Goal: Information Seeking & Learning: Find specific fact

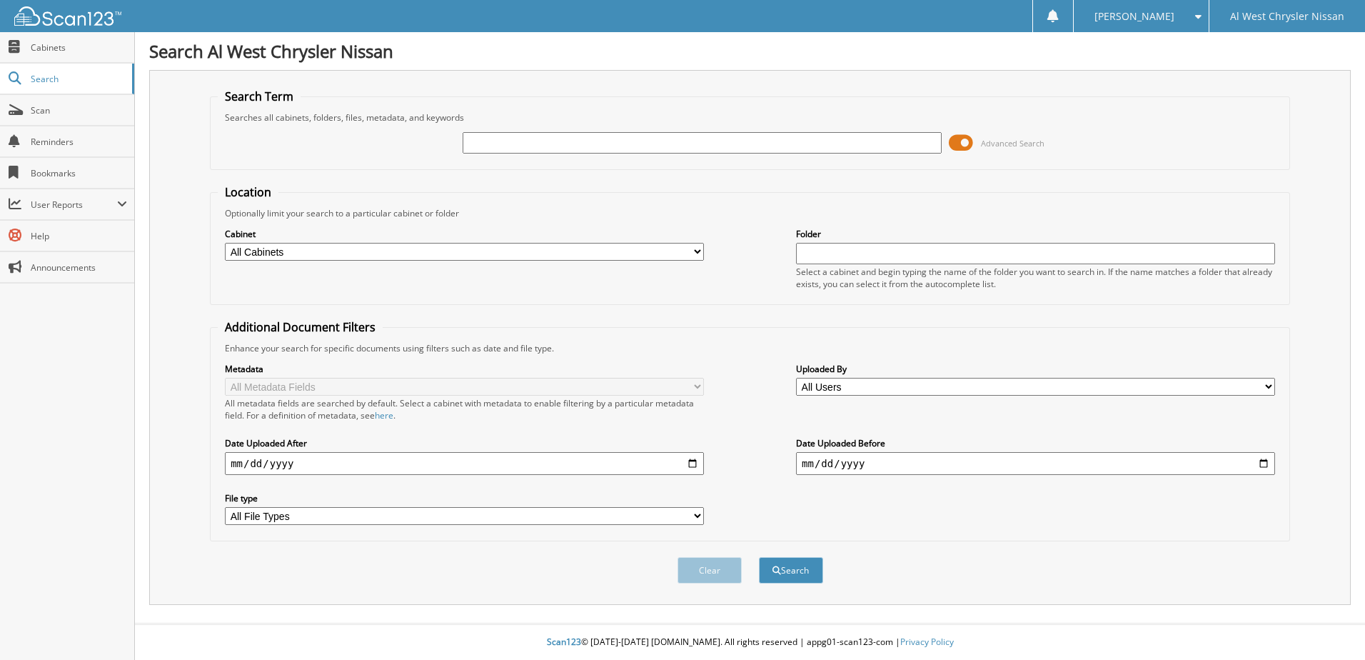
drag, startPoint x: 0, startPoint y: 0, endPoint x: 568, endPoint y: 138, distance: 584.0
click at [568, 138] on input "text" at bounding box center [702, 142] width 479 height 21
type input "15288"
click at [796, 578] on button "Search" at bounding box center [791, 570] width 64 height 26
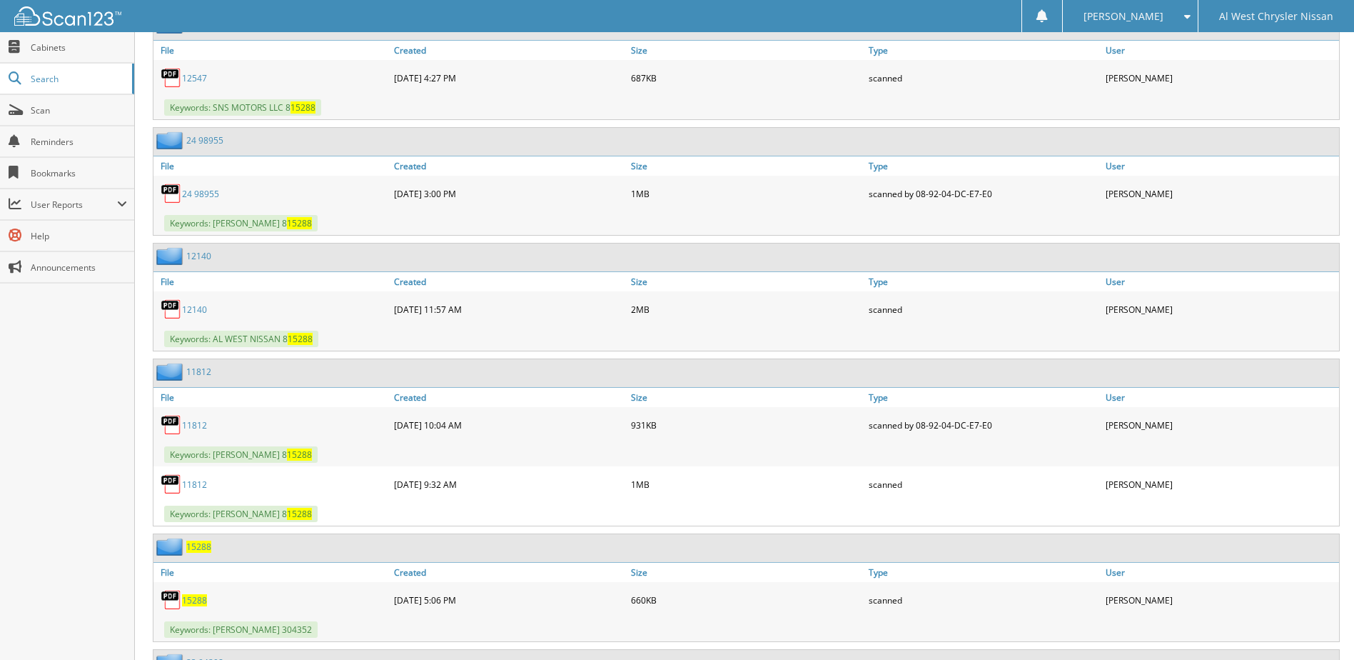
scroll to position [785, 0]
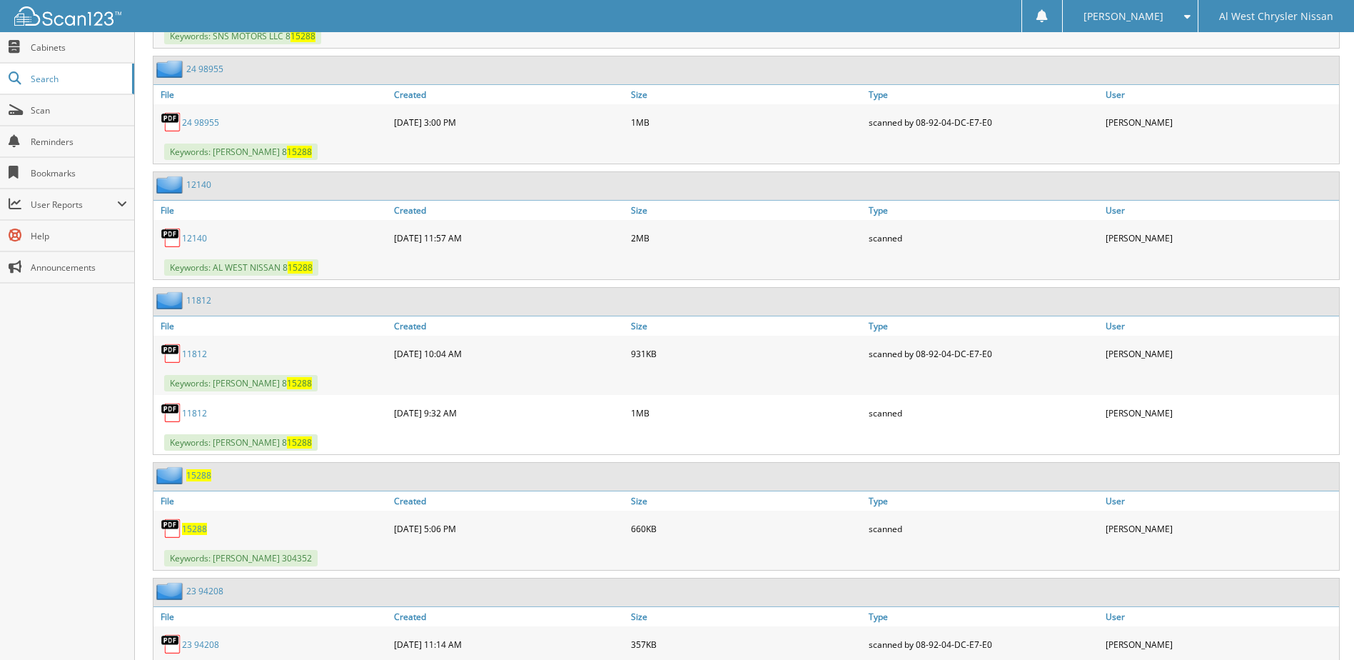
click at [199, 530] on span "15288" at bounding box center [194, 529] width 25 height 12
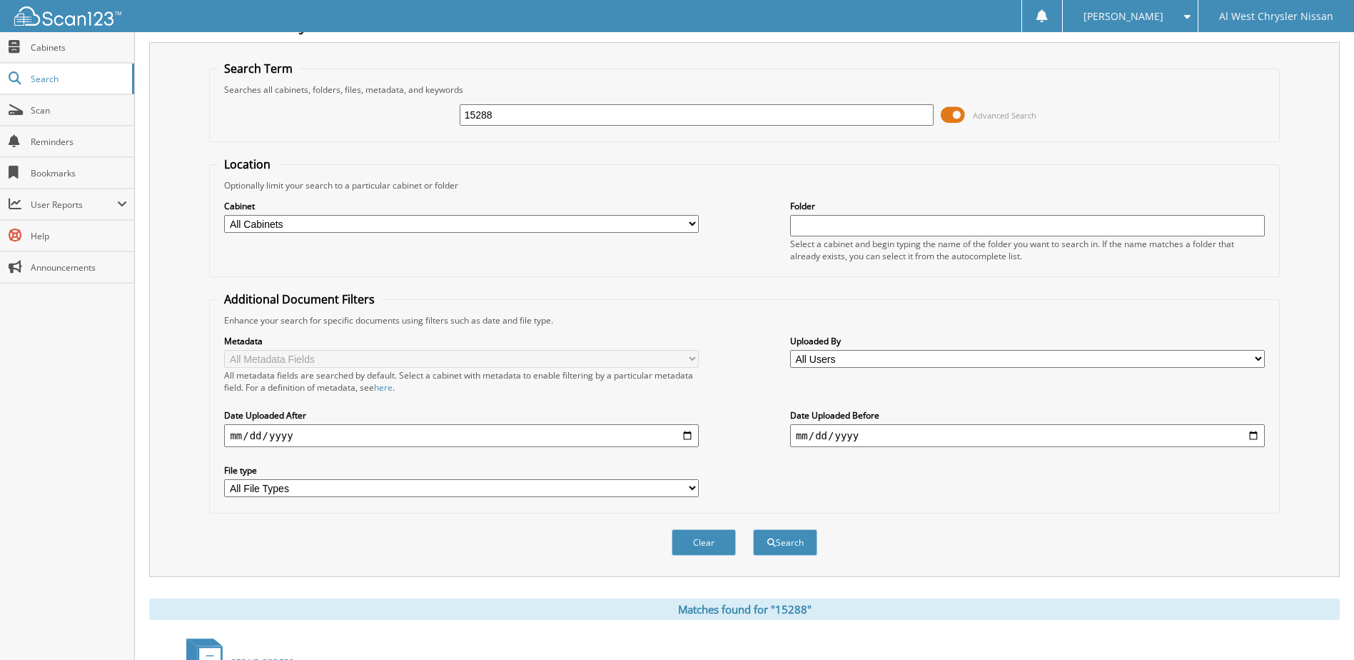
scroll to position [0, 0]
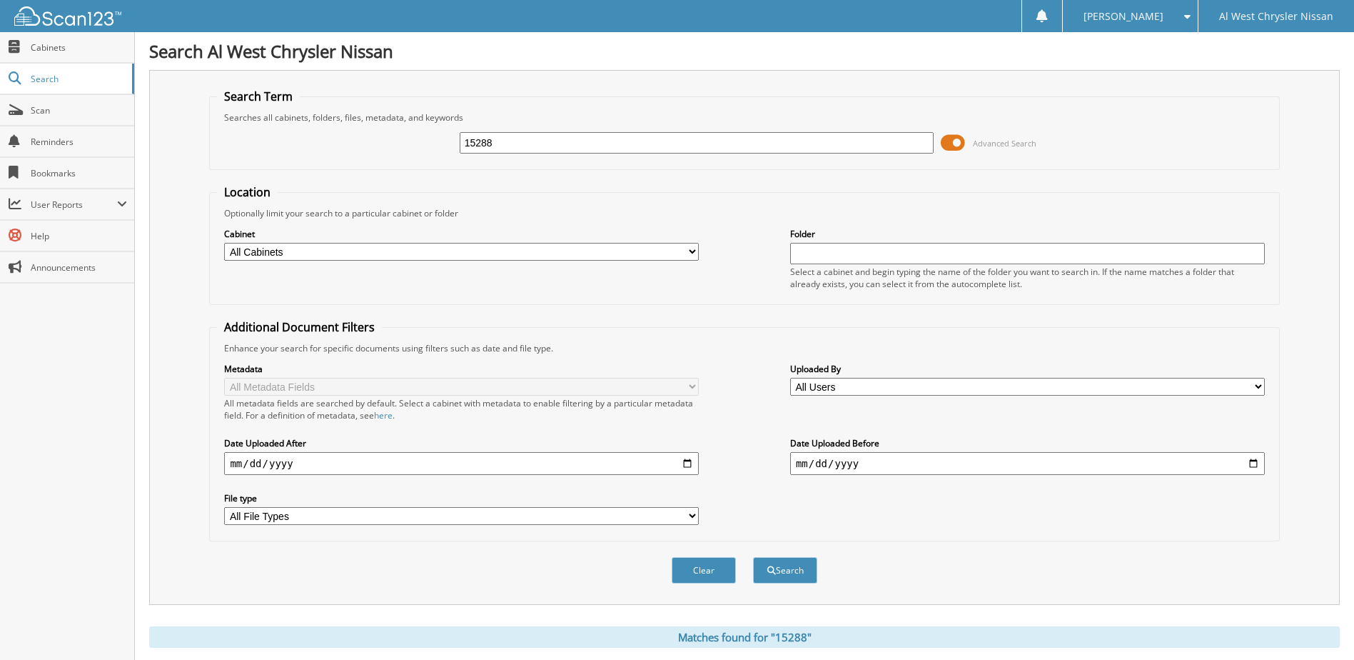
drag, startPoint x: 886, startPoint y: 145, endPoint x: 827, endPoint y: 154, distance: 59.3
click at [827, 154] on div "15288" at bounding box center [697, 143] width 475 height 24
click at [829, 144] on input "15288" at bounding box center [697, 142] width 475 height 21
type input "15423"
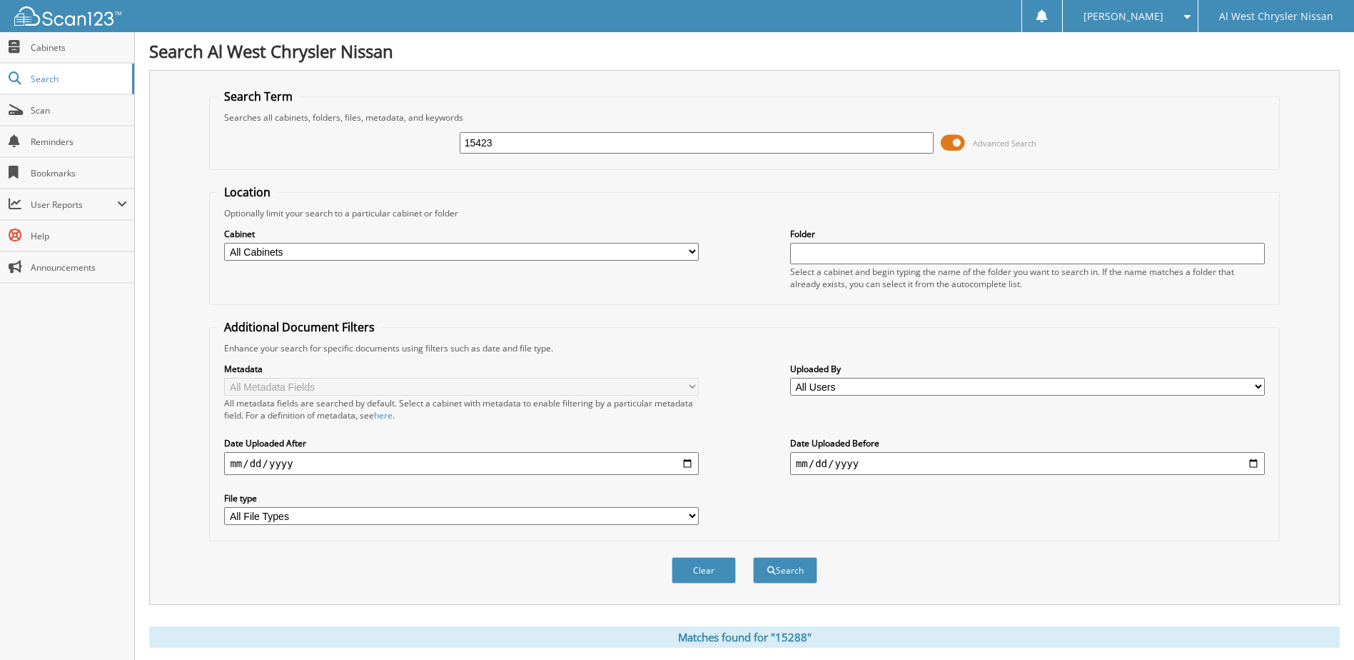
click at [753, 557] on button "Search" at bounding box center [785, 570] width 64 height 26
click at [953, 150] on span at bounding box center [953, 142] width 24 height 21
